Goal: Information Seeking & Learning: Learn about a topic

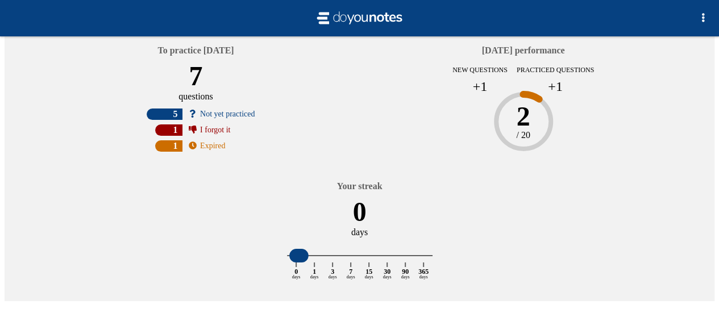
scroll to position [66, 0]
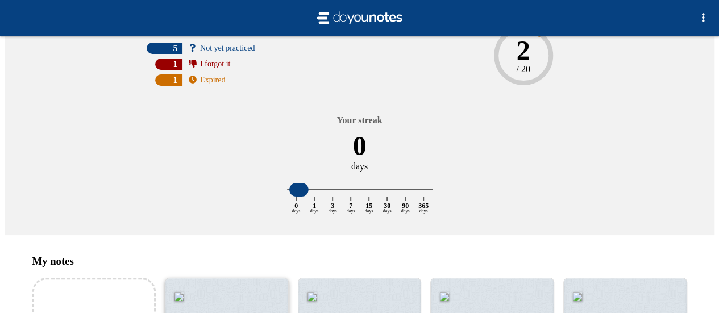
click at [244, 279] on div at bounding box center [226, 318] width 123 height 78
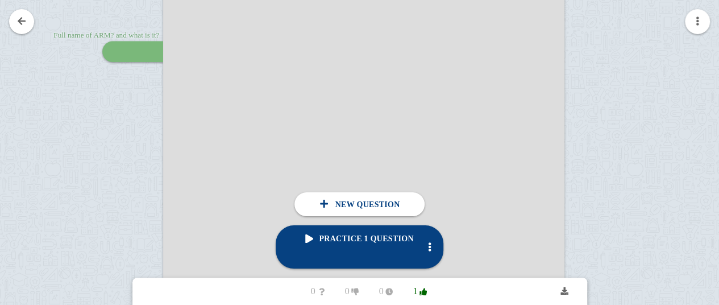
scroll to position [583, 0]
